Goal: Find specific page/section: Find specific page/section

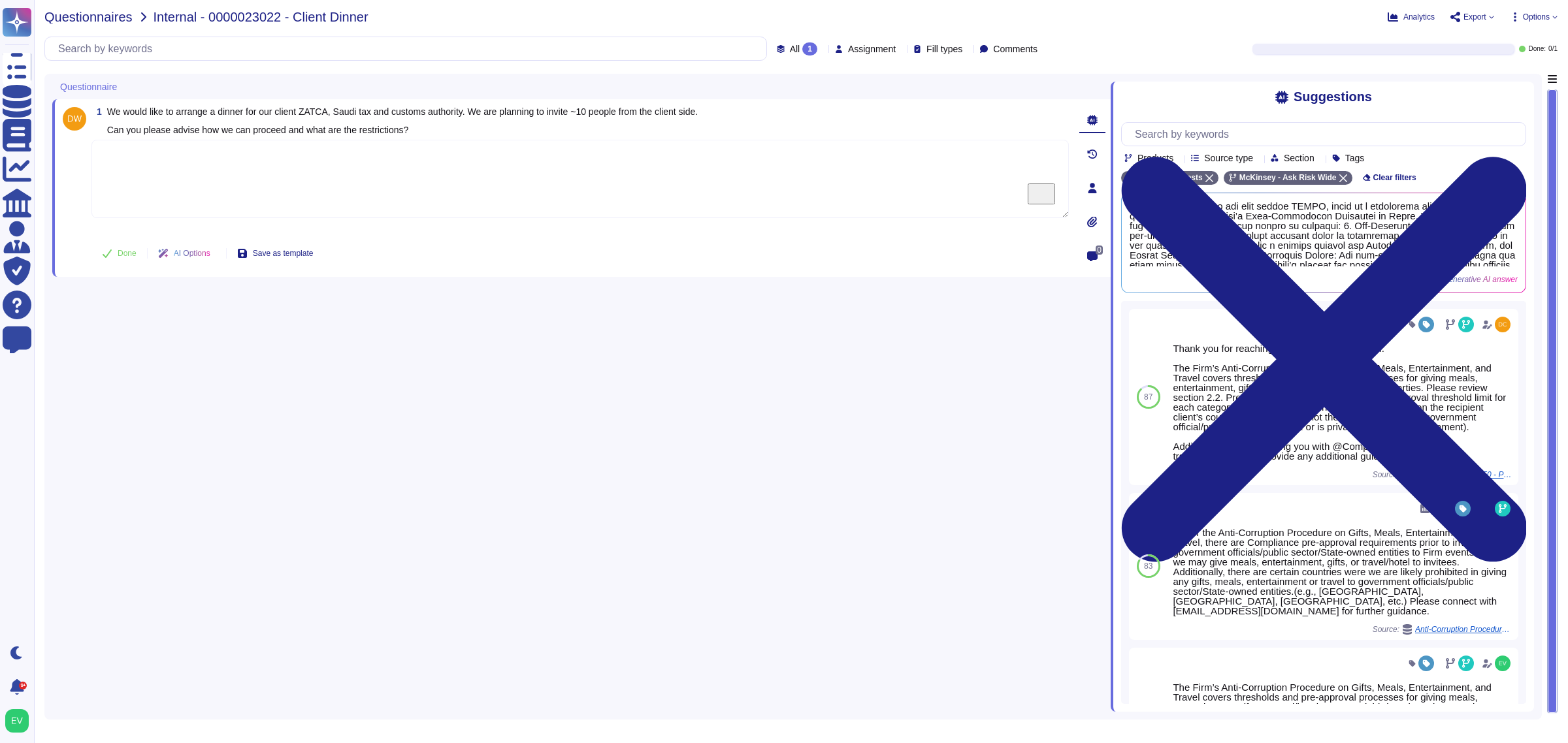
click at [86, 15] on span "Questionnaires" at bounding box center [88, 17] width 88 height 13
